Goal: Information Seeking & Learning: Learn about a topic

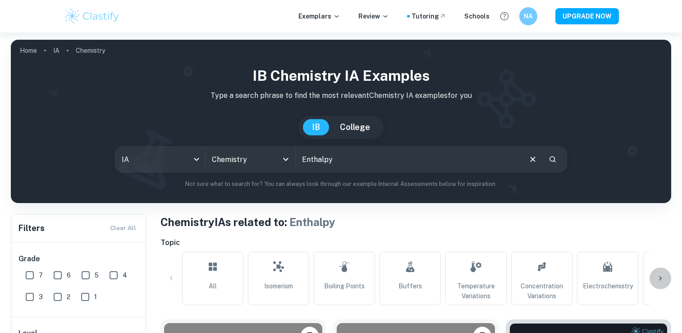
click at [665, 267] on div at bounding box center [660, 278] width 22 height 22
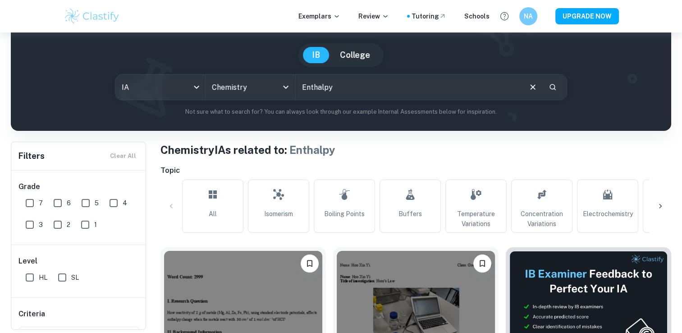
scroll to position [0, 998]
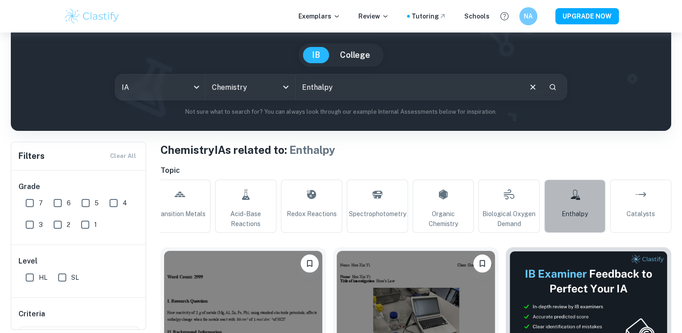
click at [562, 215] on span "Enthalpy" at bounding box center [574, 214] width 26 height 10
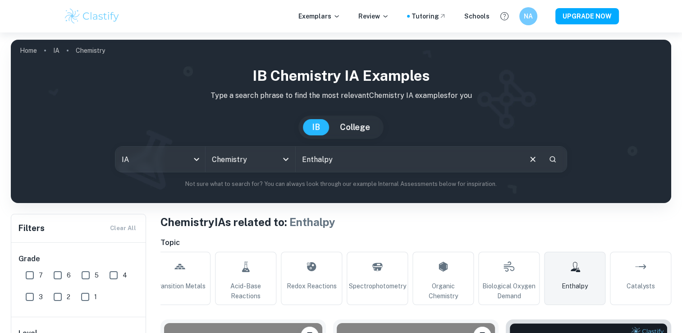
scroll to position [174, 0]
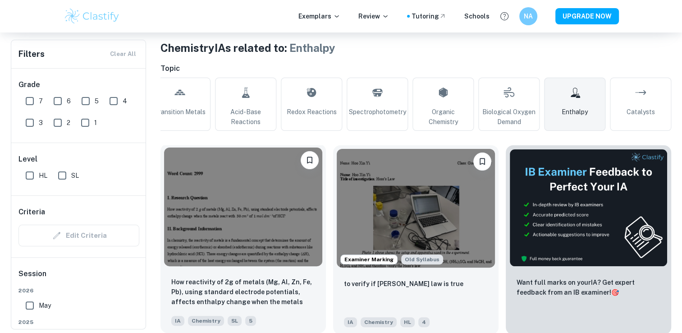
click at [242, 207] on img at bounding box center [243, 206] width 158 height 119
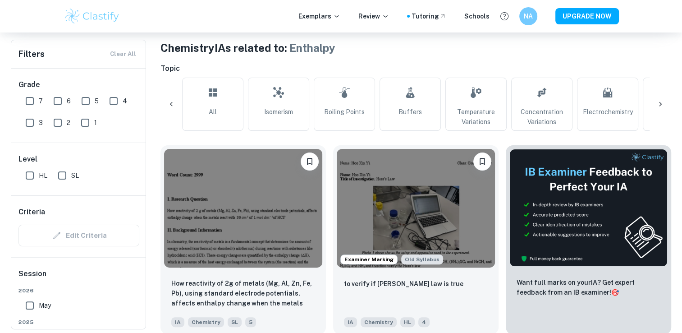
scroll to position [0, 932]
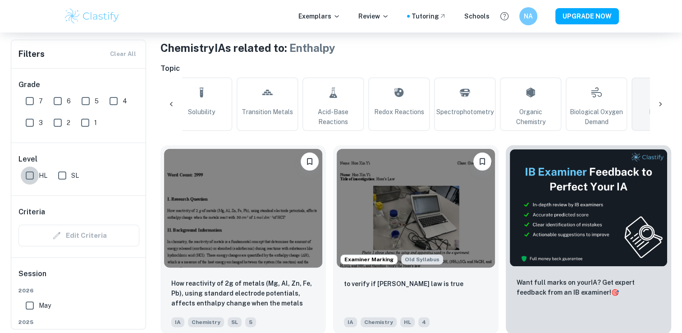
click at [32, 173] on input "HL" at bounding box center [30, 175] width 18 height 18
checkbox input "true"
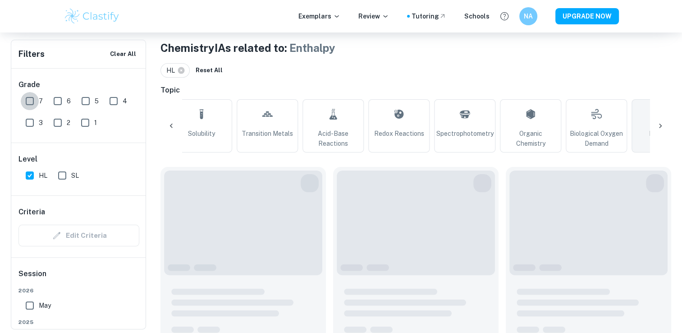
click at [30, 94] on input "7" at bounding box center [30, 101] width 18 height 18
checkbox input "true"
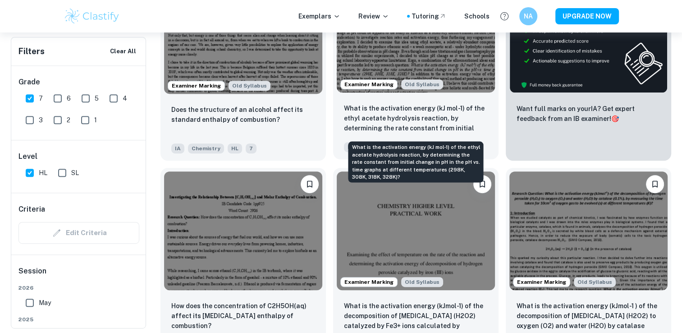
scroll to position [372, 0]
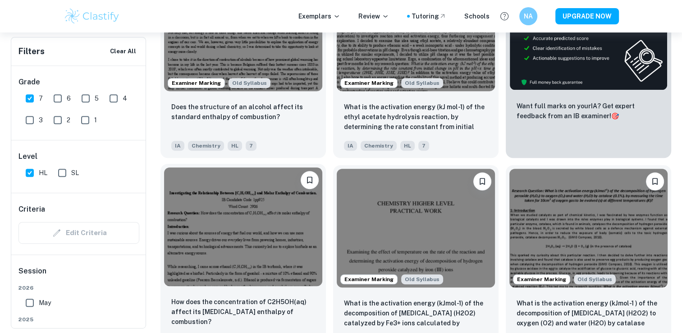
click at [312, 214] on img at bounding box center [243, 226] width 158 height 119
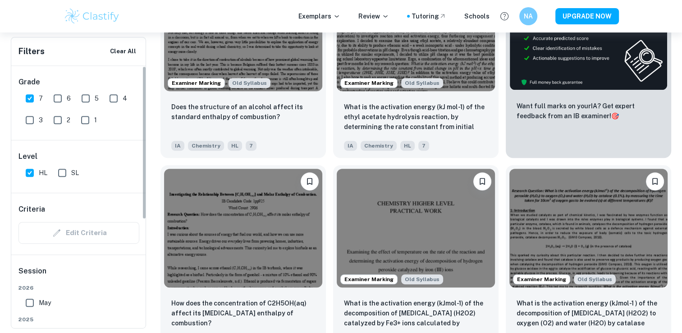
scroll to position [0, 932]
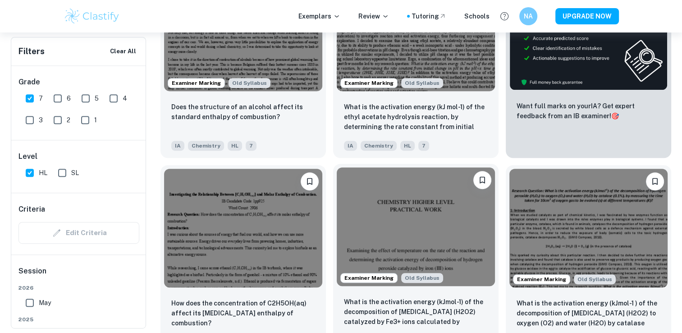
click at [388, 235] on img at bounding box center [416, 226] width 158 height 119
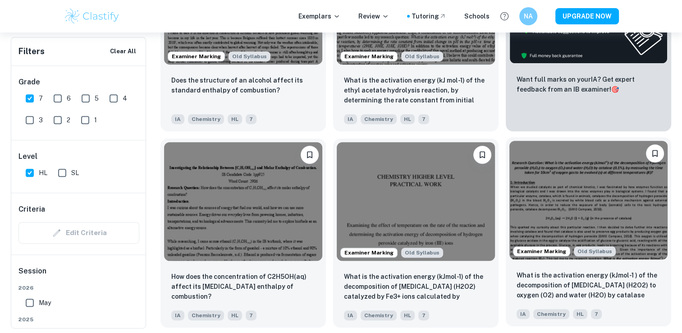
scroll to position [401, 0]
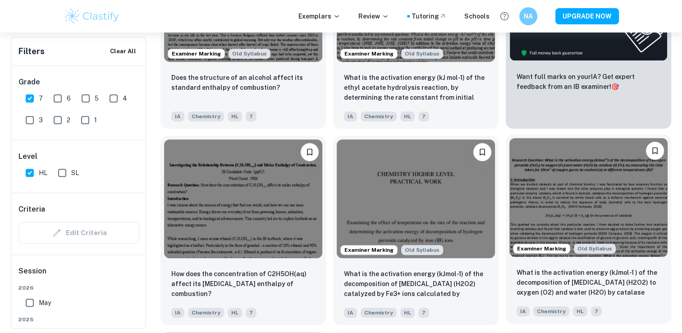
click at [573, 215] on img at bounding box center [588, 197] width 158 height 119
